Goal: Information Seeking & Learning: Learn about a topic

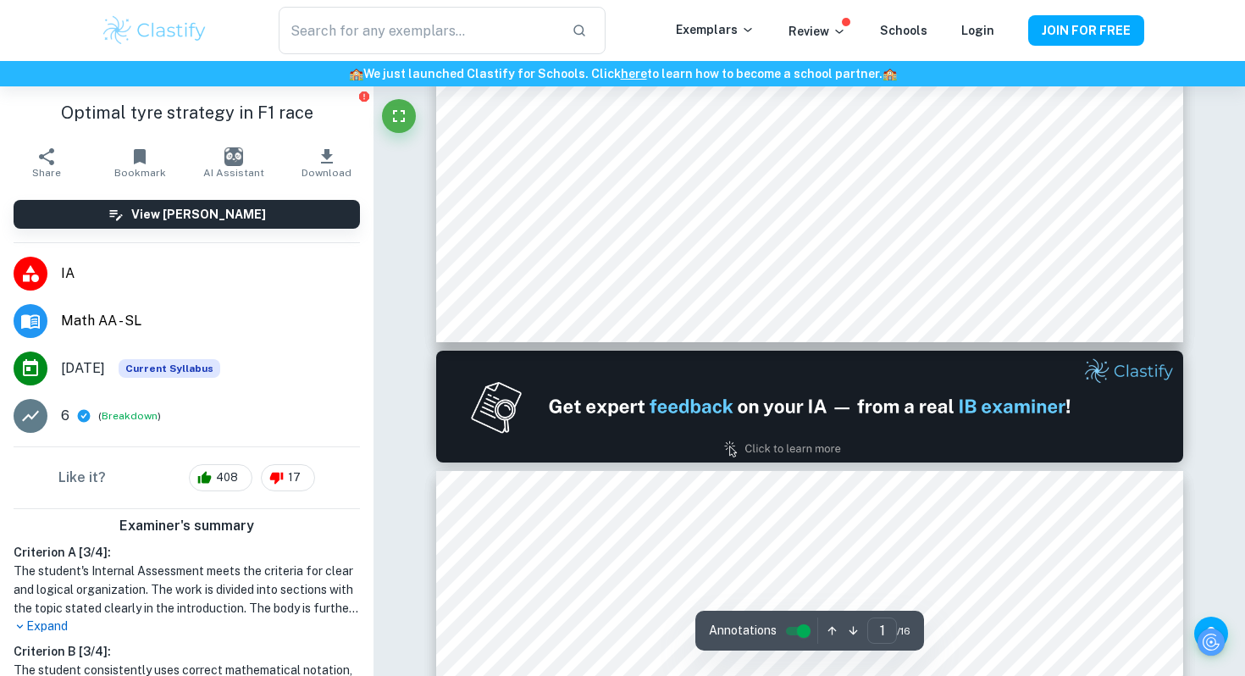
scroll to position [877, 0]
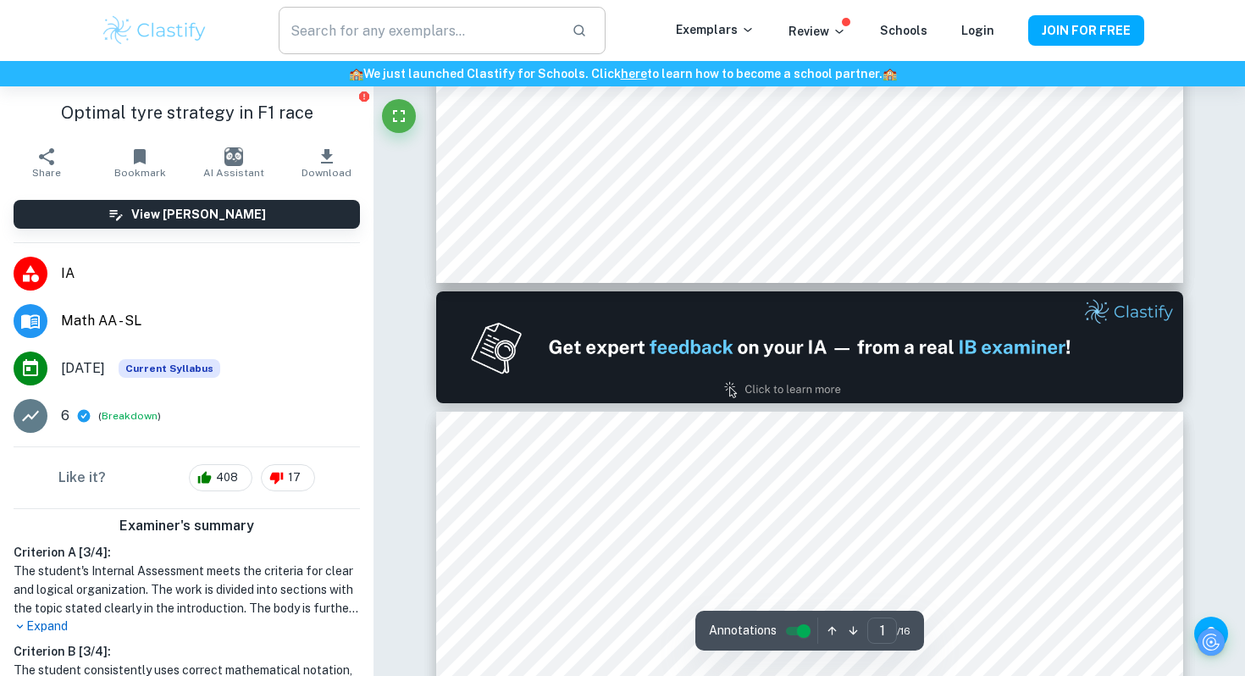
click at [349, 50] on input "text" at bounding box center [419, 30] width 280 height 47
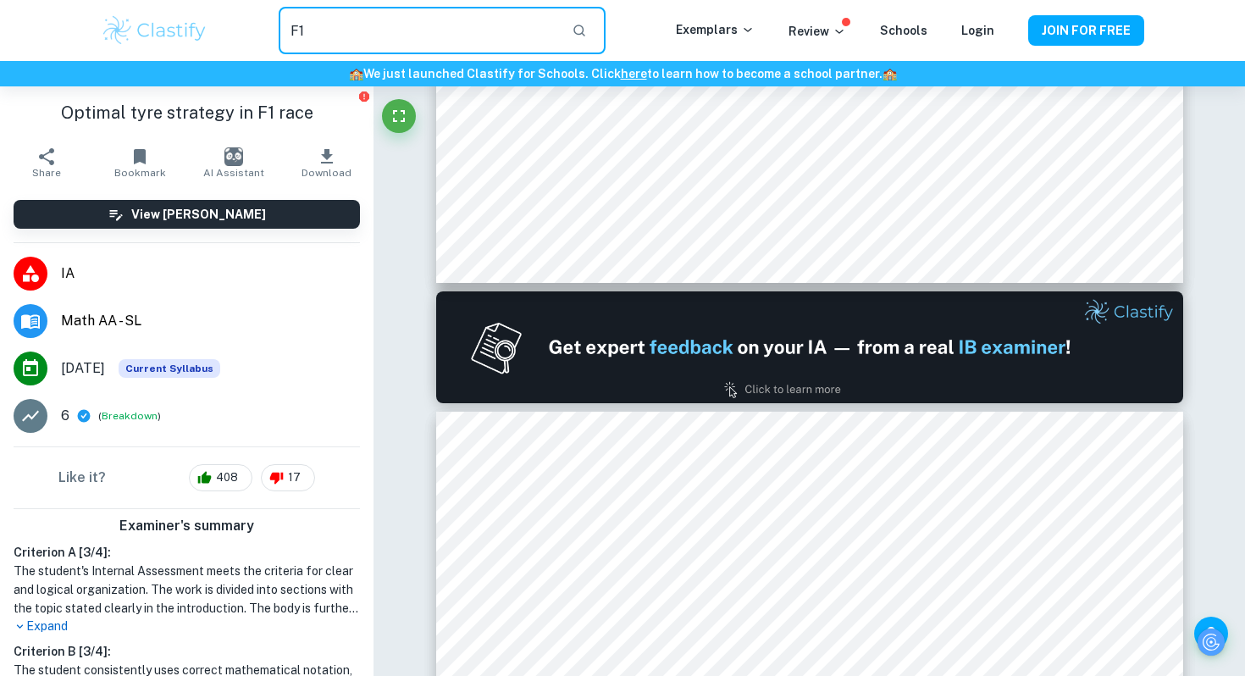
type input "F1"
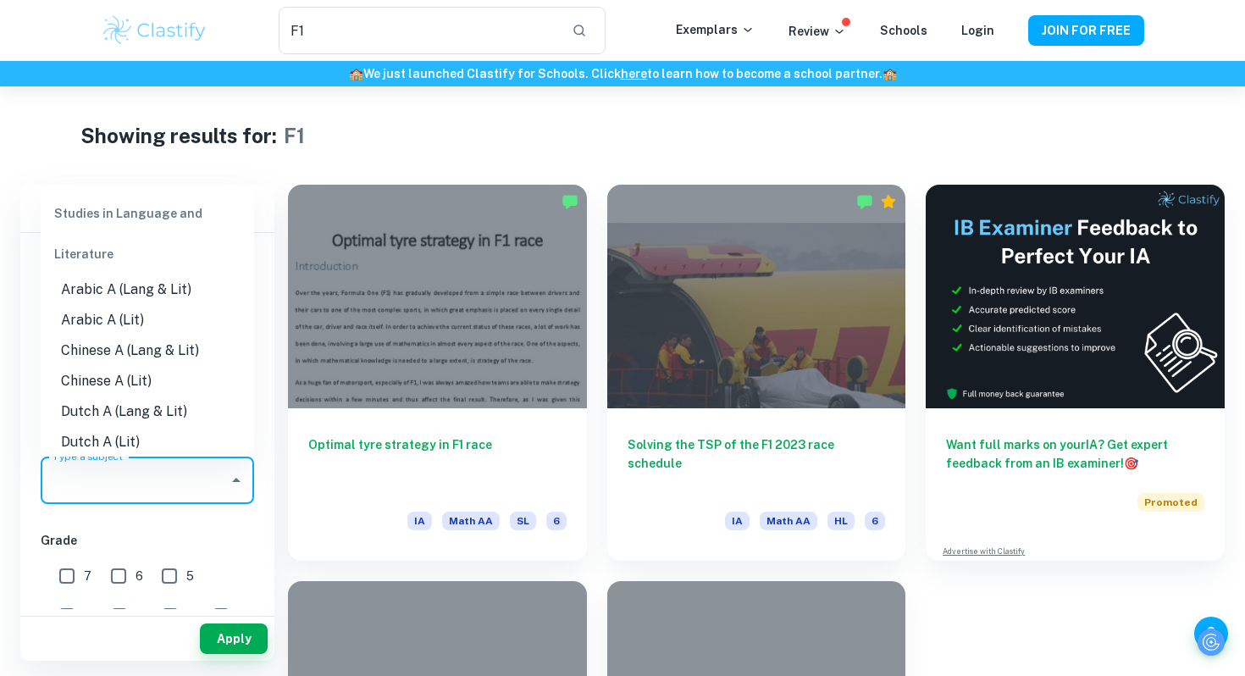
click at [112, 479] on input "Type a subject" at bounding box center [134, 480] width 173 height 32
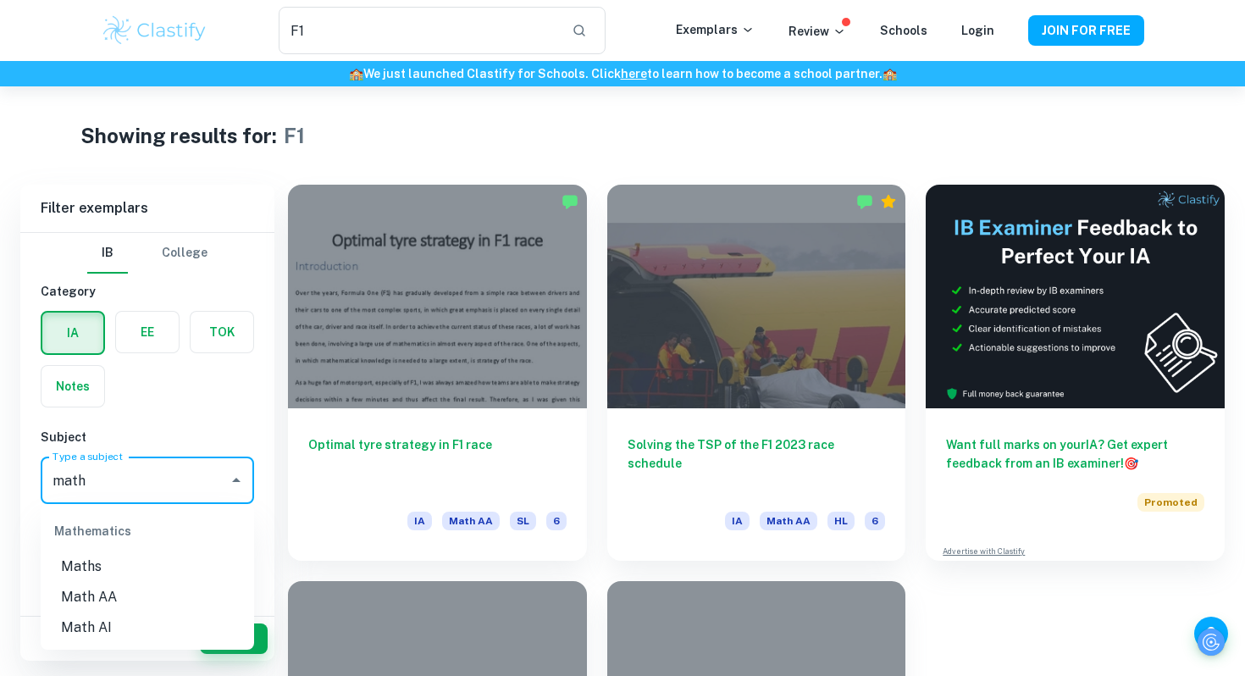
click at [84, 575] on li "Maths" at bounding box center [147, 566] width 213 height 30
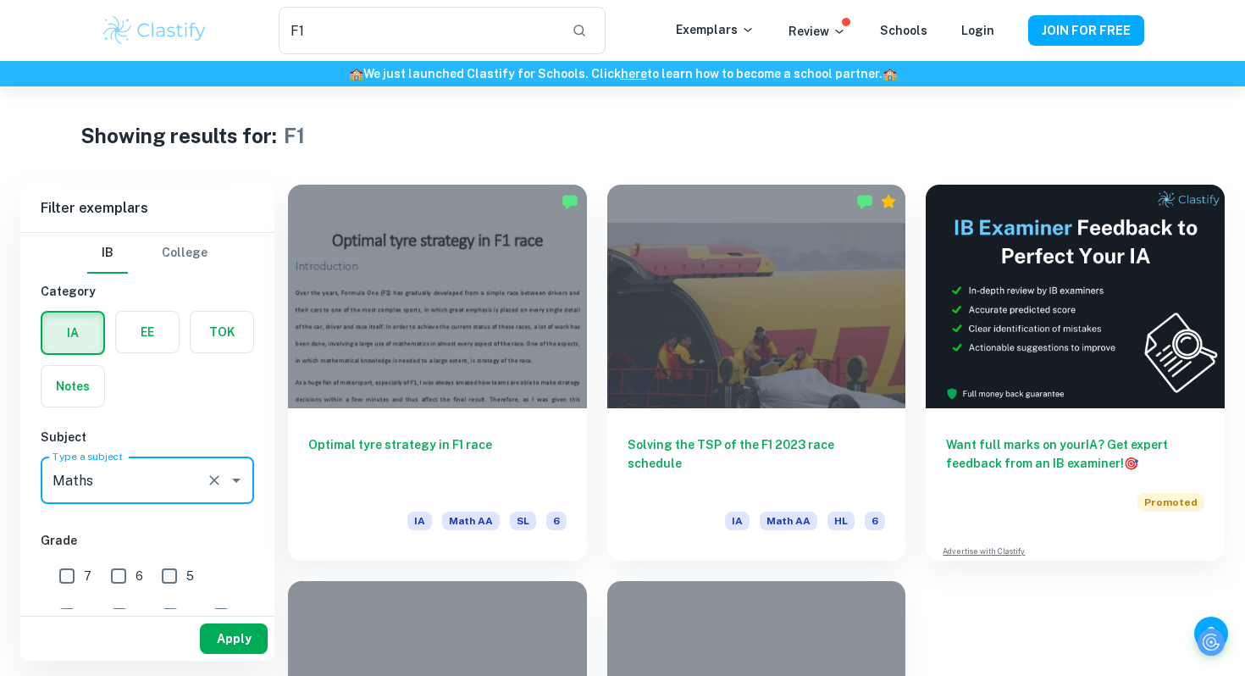
type input "Maths"
click at [241, 650] on button "Apply" at bounding box center [234, 638] width 68 height 30
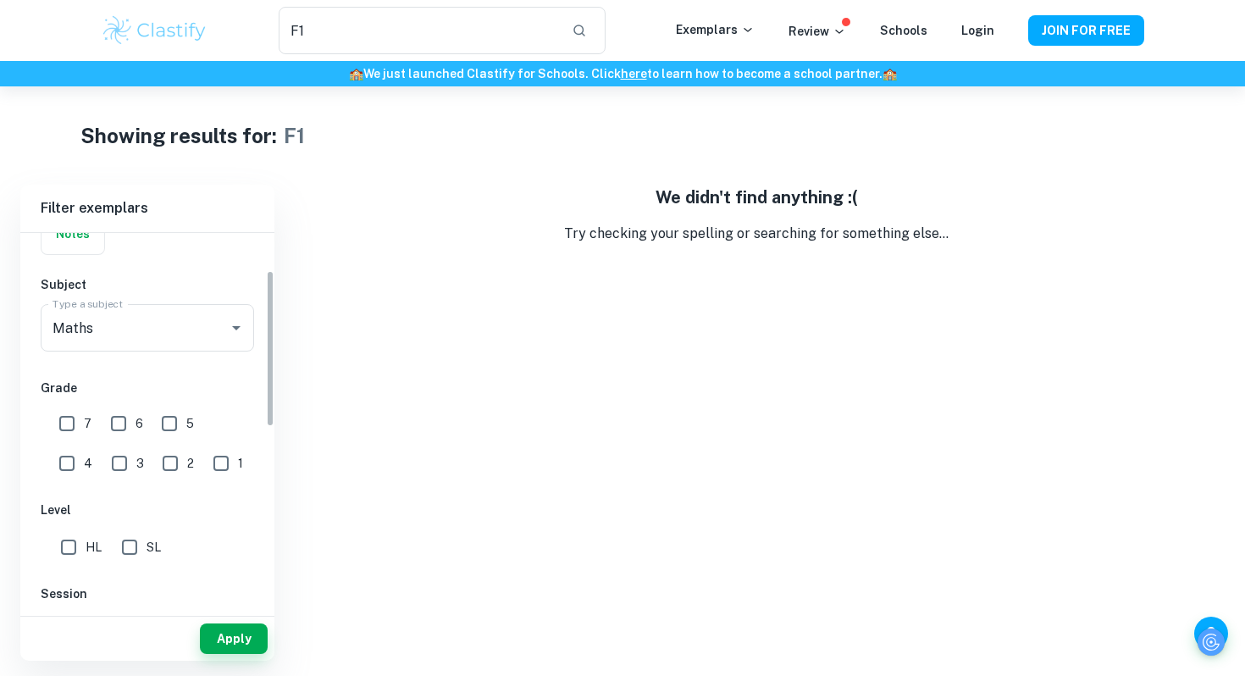
scroll to position [172, 0]
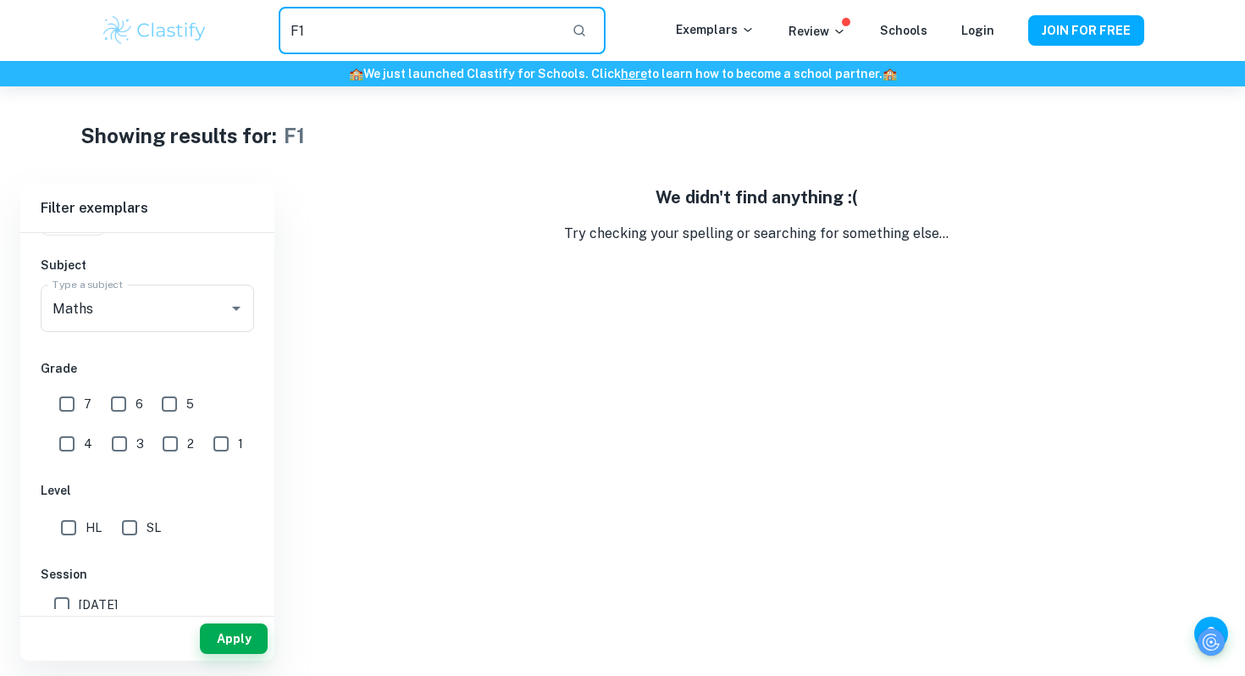
click at [353, 25] on input "F1" at bounding box center [419, 30] width 280 height 47
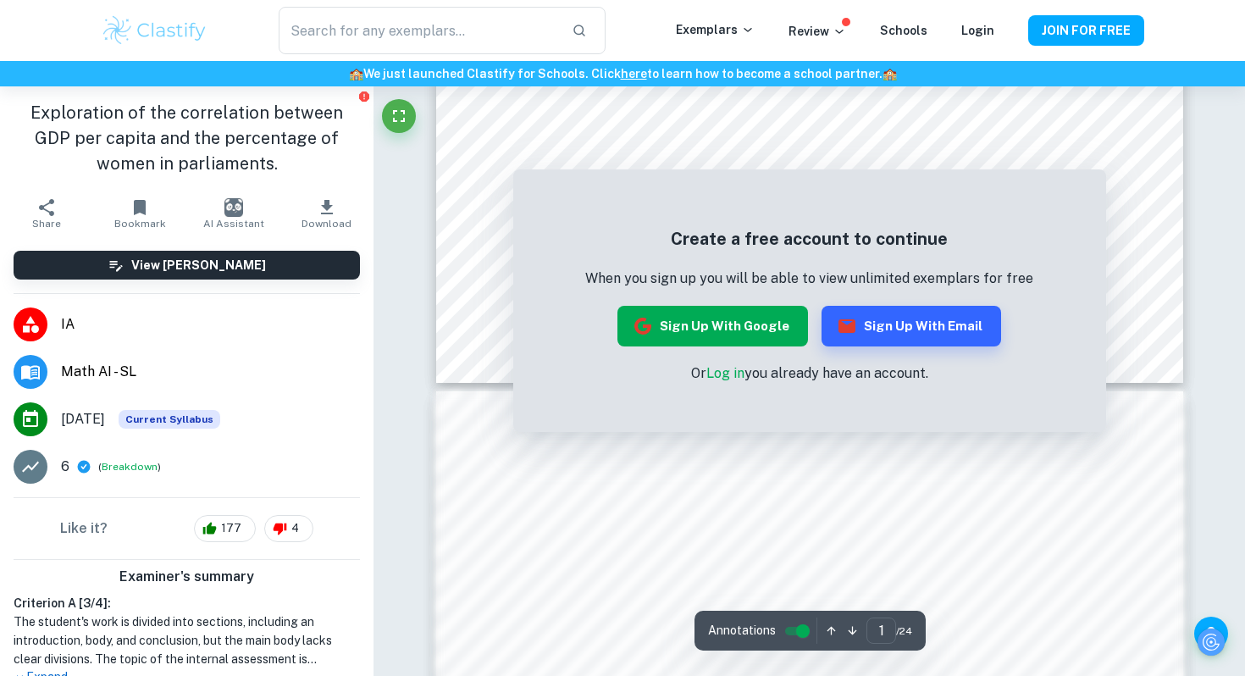
click at [788, 330] on button "Sign up with Google" at bounding box center [713, 326] width 191 height 41
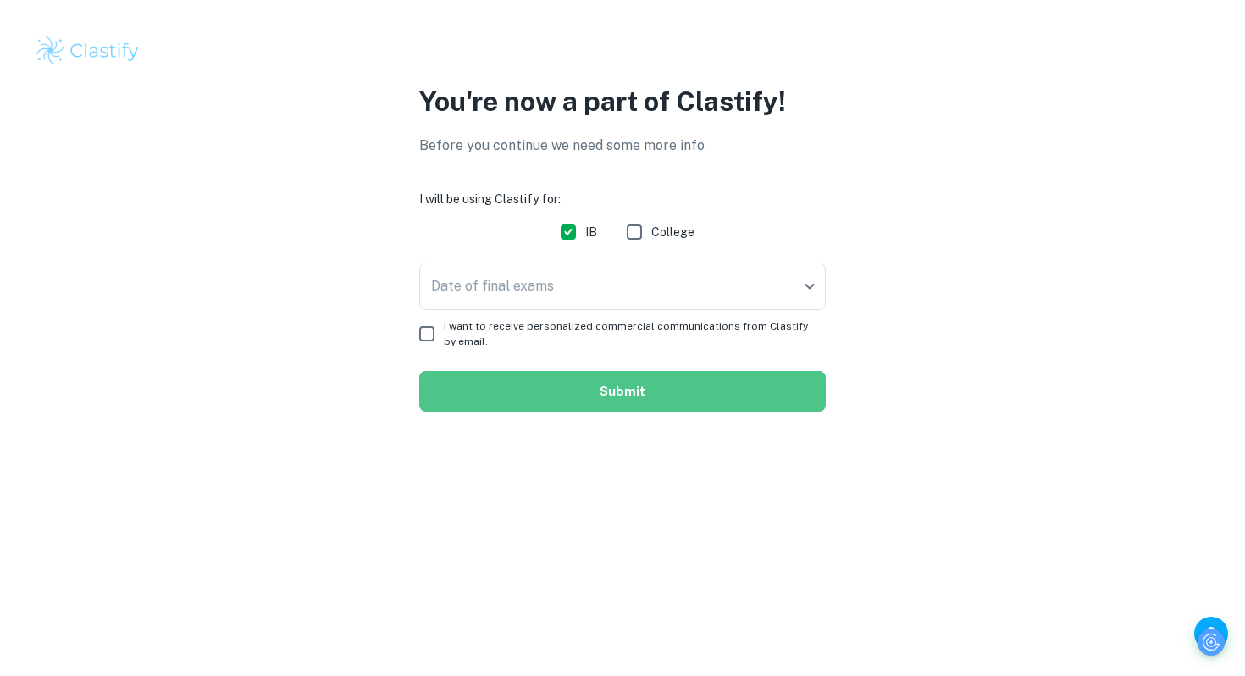
click at [634, 391] on button "Submit" at bounding box center [622, 391] width 407 height 41
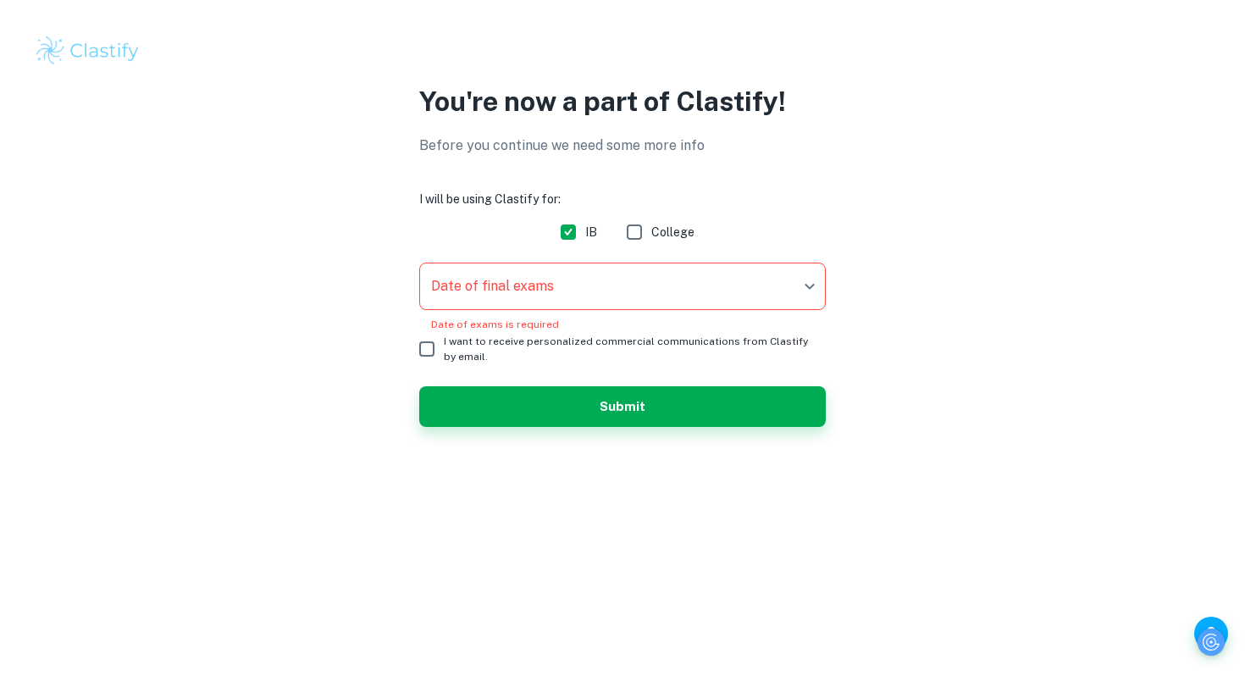
click at [532, 299] on body "We value your privacy We use cookies to enhance your browsing experience, serve…" at bounding box center [622, 338] width 1245 height 676
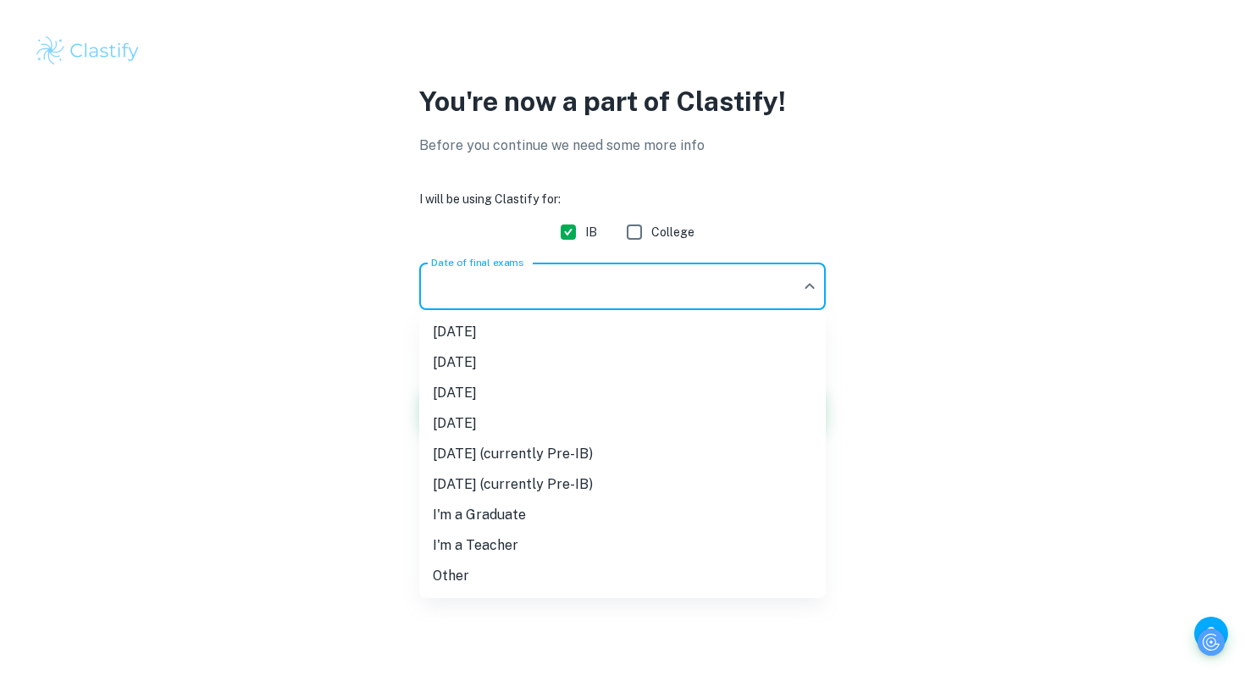
click at [499, 406] on li "May 2026" at bounding box center [622, 393] width 407 height 30
type input "M26"
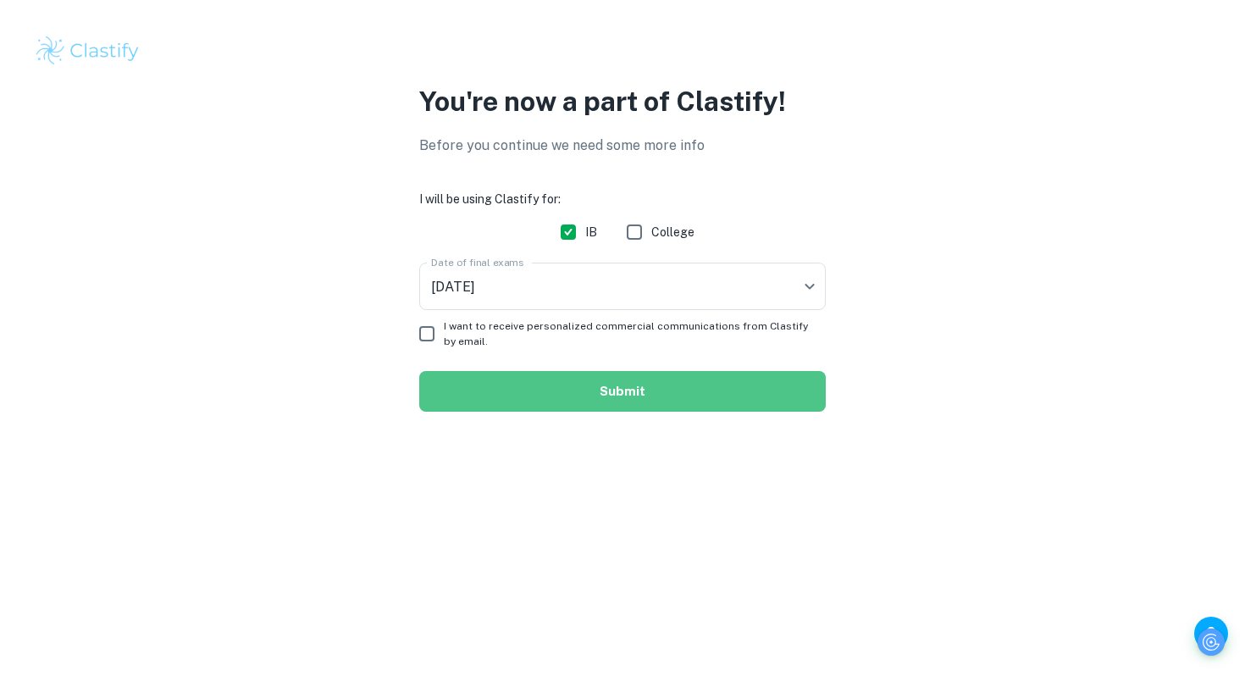
click at [471, 386] on button "Submit" at bounding box center [622, 391] width 407 height 41
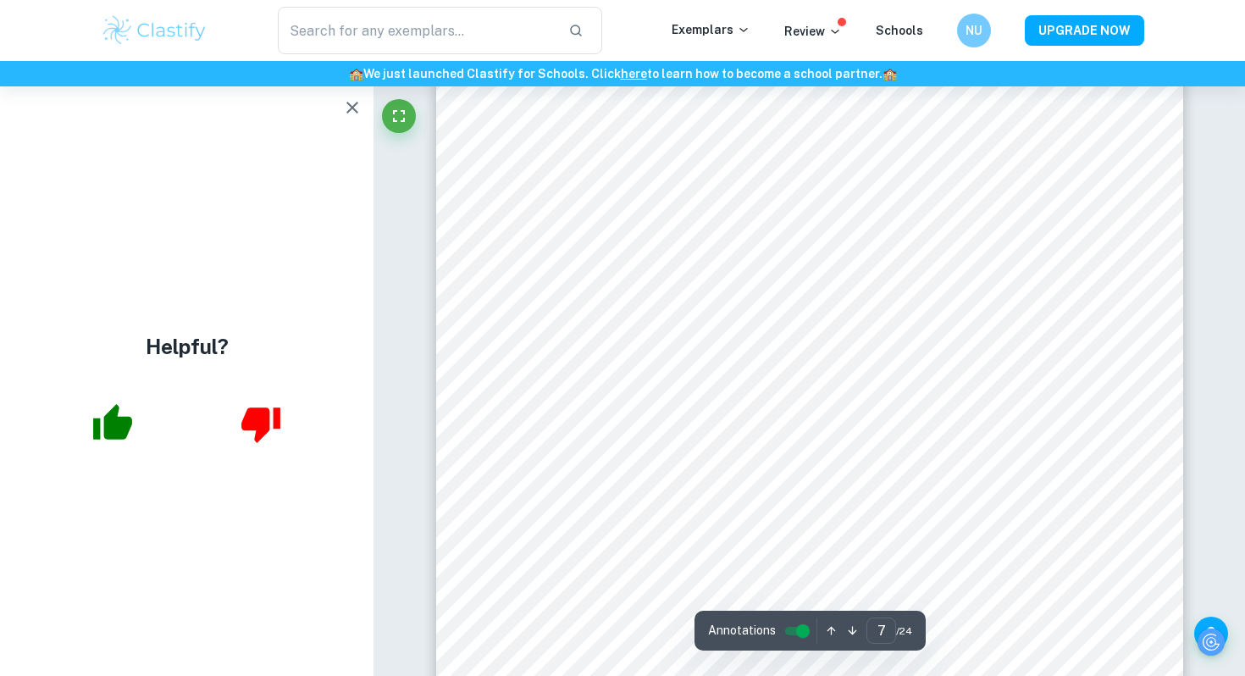
scroll to position [5372, 0]
click at [352, 112] on icon "button" at bounding box center [352, 107] width 20 height 20
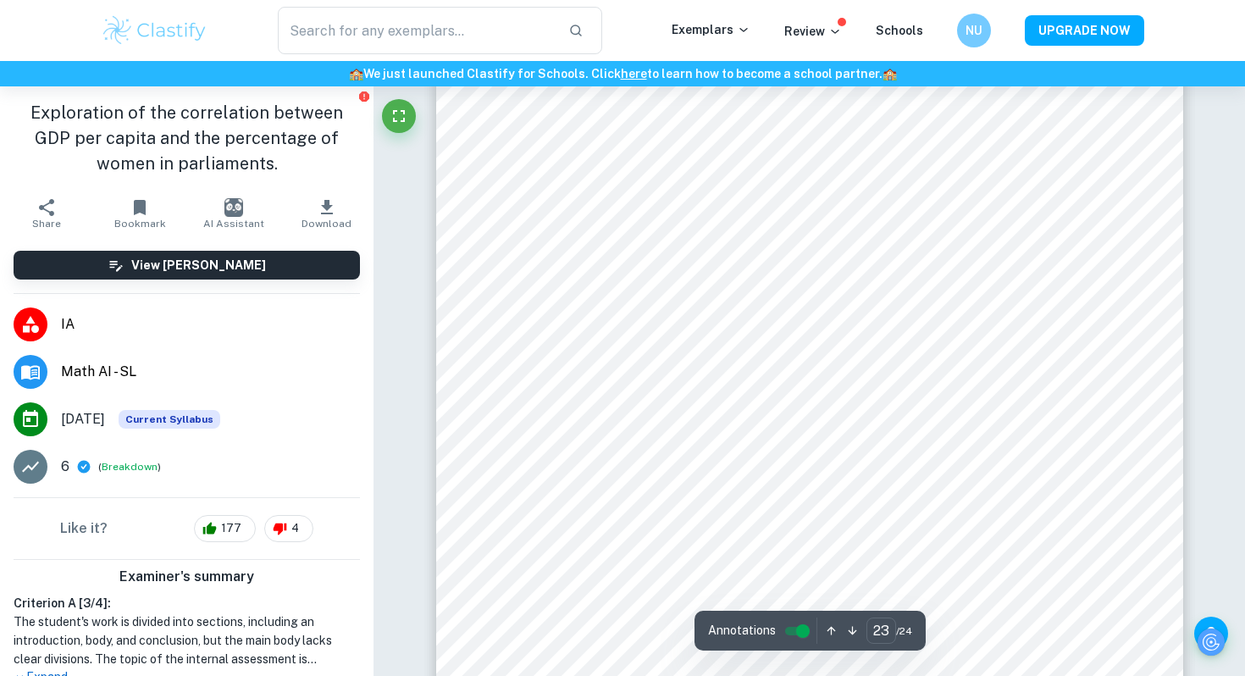
scroll to position [23914, 0]
type input "24"
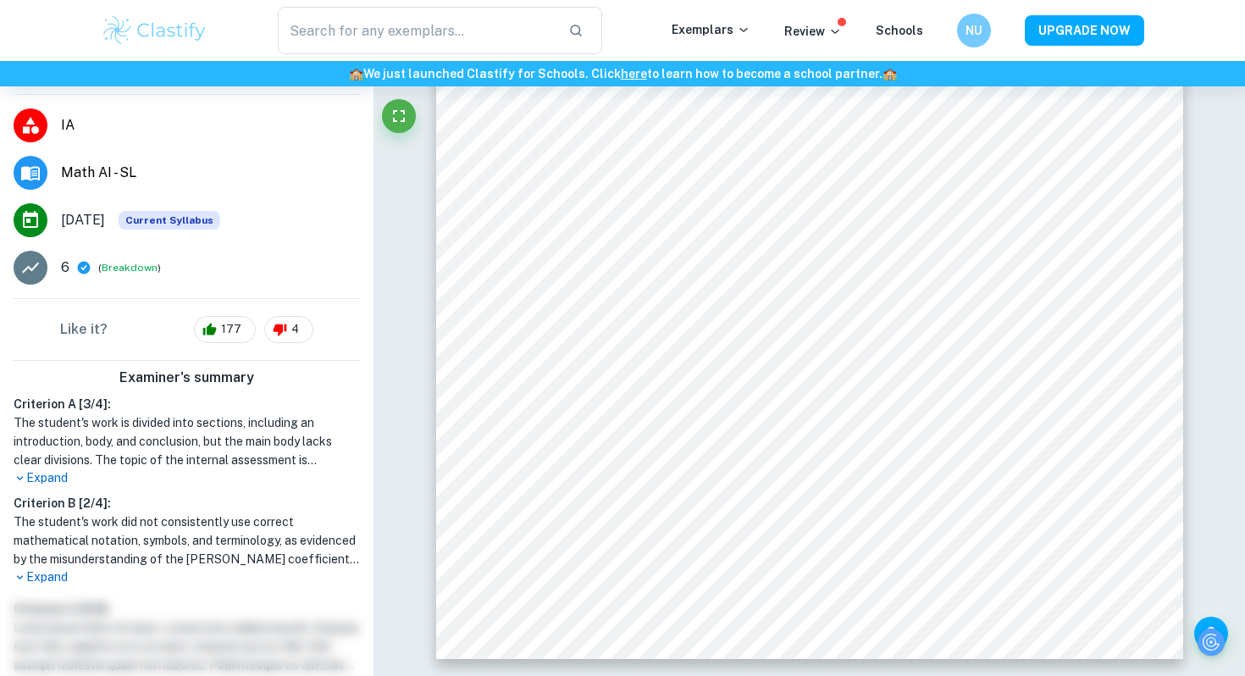
scroll to position [207, 0]
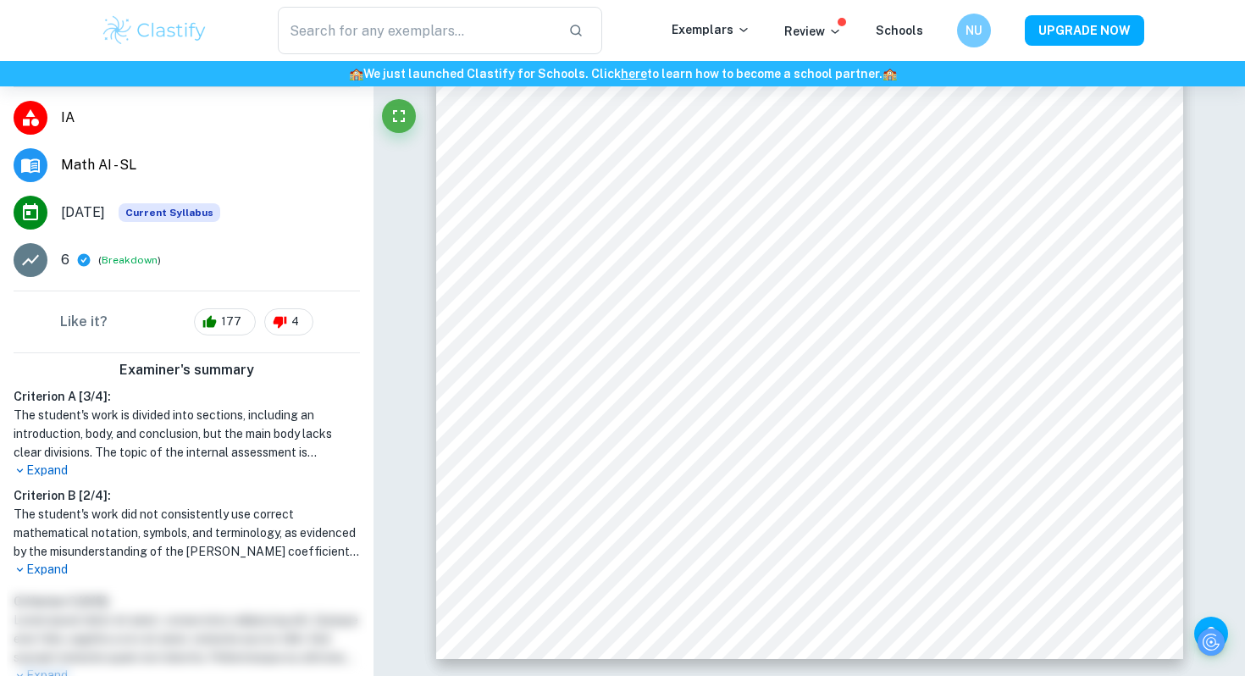
click at [60, 574] on p "Expand" at bounding box center [187, 570] width 346 height 18
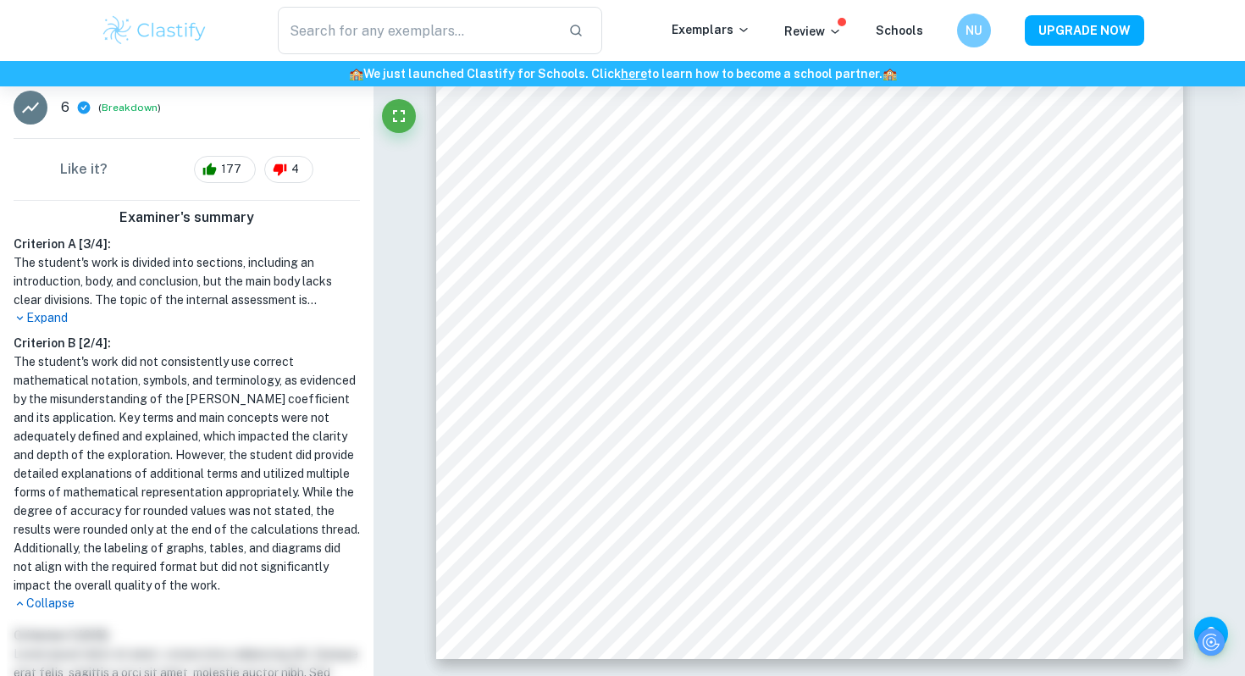
scroll to position [514, 0]
